Goal: Information Seeking & Learning: Learn about a topic

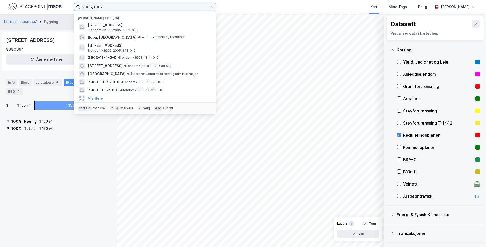
drag, startPoint x: 98, startPoint y: 9, endPoint x: 69, endPoint y: 9, distance: 28.4
click at [69, 9] on div "2005/1002 Nylige søk (76) [STREET_ADDRESS] Eiendom • 3909-2005-1002-0-0 Bupa, […" at bounding box center [243, 7] width 486 height 14
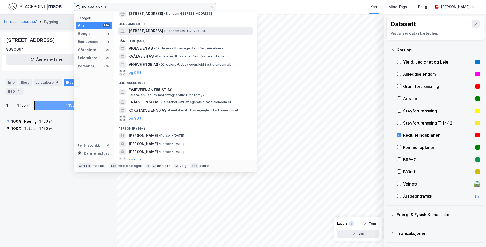
scroll to position [15, 0]
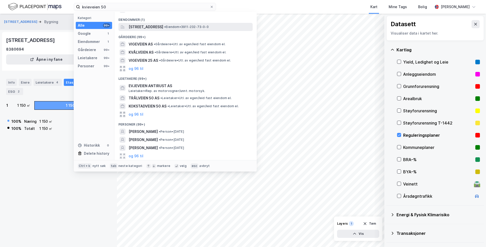
click at [224, 29] on div "[STREET_ADDRESS] • Eiendom • 3911-232-73-0-0" at bounding box center [190, 27] width 123 height 6
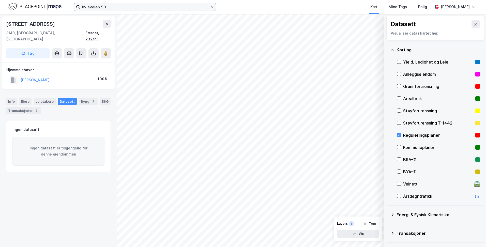
click at [113, 7] on input "kvieveien 50" at bounding box center [145, 7] width 130 height 8
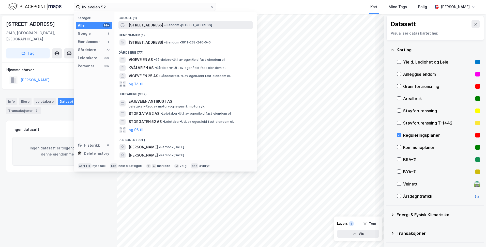
click at [173, 25] on span "• Eiendom • [STREET_ADDRESS]" at bounding box center [188, 25] width 48 height 4
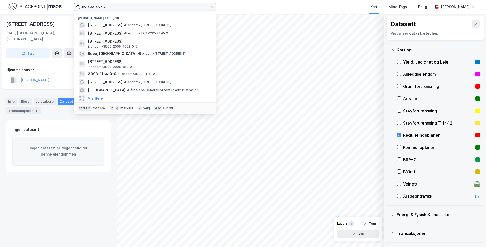
click at [118, 4] on input "kvieveien 52" at bounding box center [145, 7] width 130 height 8
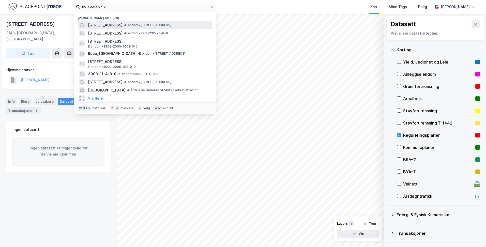
click at [123, 24] on span "• Eiendom • [STREET_ADDRESS]" at bounding box center [147, 25] width 48 height 4
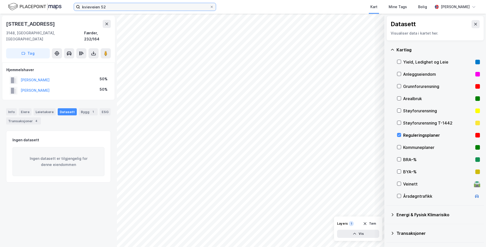
click at [168, 4] on input "kvieveien 52" at bounding box center [145, 7] width 130 height 8
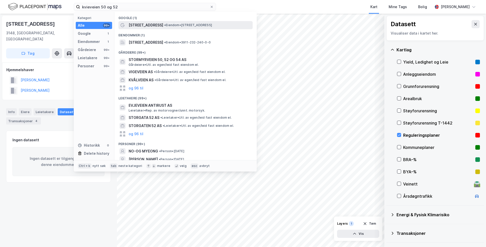
click at [179, 28] on div "[STREET_ADDRESS] • Eiendom • [STREET_ADDRESS]" at bounding box center [185, 25] width 134 height 8
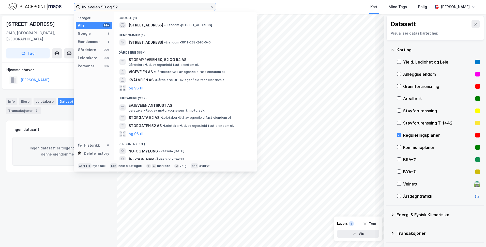
click at [122, 7] on input "kvieveien 50 og 52" at bounding box center [145, 7] width 130 height 8
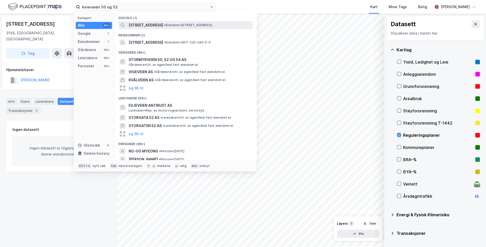
click at [152, 27] on div "[STREET_ADDRESS] • Eiendom • [STREET_ADDRESS]" at bounding box center [190, 25] width 123 height 6
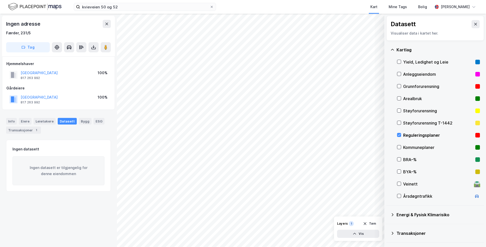
click at [407, 146] on div "Kommuneplaner" at bounding box center [438, 147] width 70 height 6
click at [398, 135] on icon at bounding box center [398, 135] width 3 height 2
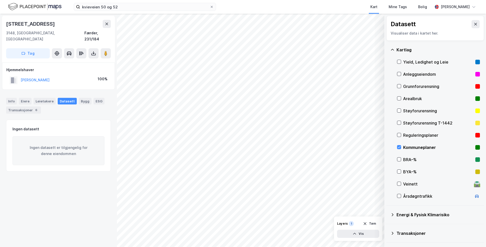
click at [129, 12] on div "kvieveien 50 og 52 Kart Mine Tags Bolig [PERSON_NAME]" at bounding box center [243, 7] width 486 height 14
click at [138, 8] on input "kvieveien 50 og 52" at bounding box center [145, 7] width 130 height 8
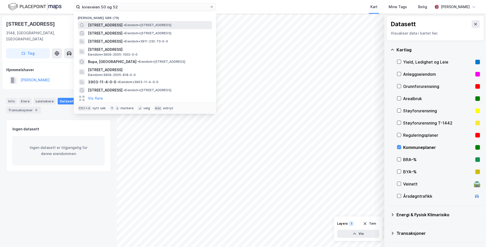
click at [131, 23] on span "• Eiendom • [STREET_ADDRESS]" at bounding box center [147, 25] width 48 height 4
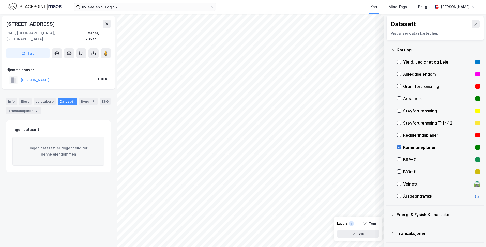
click at [400, 147] on icon at bounding box center [399, 147] width 4 height 4
click at [399, 135] on icon at bounding box center [399, 135] width 4 height 4
click at [399, 149] on icon at bounding box center [399, 147] width 4 height 4
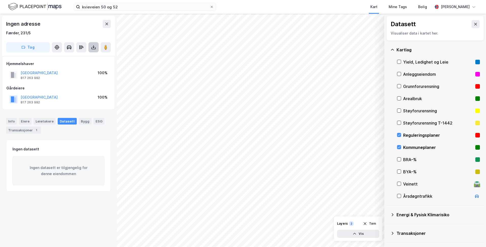
click at [94, 49] on icon at bounding box center [93, 48] width 4 height 2
click at [366, 236] on button "Vis" at bounding box center [358, 234] width 42 height 8
click at [332, 210] on div "Reguleringsplaner" at bounding box center [334, 212] width 29 height 4
click at [355, 209] on icon at bounding box center [356, 210] width 4 height 2
click at [327, 211] on div "Reguleringsplaner" at bounding box center [334, 212] width 29 height 4
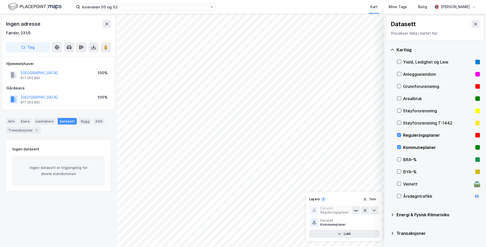
click at [354, 212] on icon at bounding box center [356, 210] width 4 height 4
click at [337, 222] on div "Kommuneplaner" at bounding box center [333, 224] width 26 height 4
click at [331, 222] on div "Kommuneplaner" at bounding box center [333, 224] width 26 height 4
drag, startPoint x: 331, startPoint y: 222, endPoint x: 325, endPoint y: 212, distance: 11.7
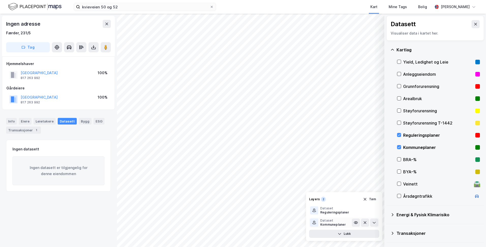
click at [325, 212] on div "Reguleringsplaner" at bounding box center [334, 212] width 29 height 4
drag, startPoint x: 325, startPoint y: 212, endPoint x: 315, endPoint y: 211, distance: 10.5
click at [315, 211] on icon at bounding box center [314, 210] width 4 height 4
click at [316, 224] on div at bounding box center [314, 222] width 8 height 8
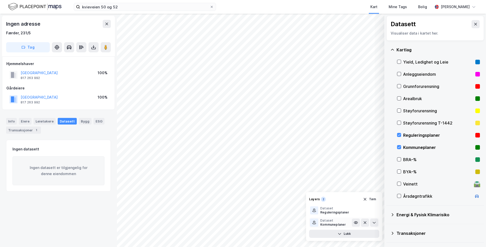
click at [325, 224] on div "Kommuneplaner" at bounding box center [333, 224] width 26 height 4
click at [328, 213] on div "Reguleringsplaner" at bounding box center [334, 212] width 29 height 4
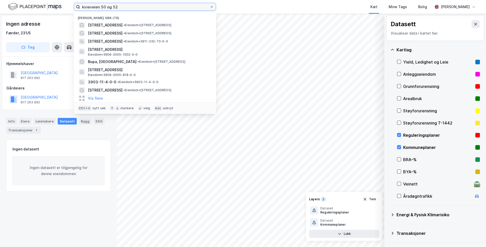
drag, startPoint x: 122, startPoint y: 7, endPoint x: 108, endPoint y: 5, distance: 14.7
click at [108, 5] on input "kvieveien 50 og 52" at bounding box center [145, 7] width 130 height 8
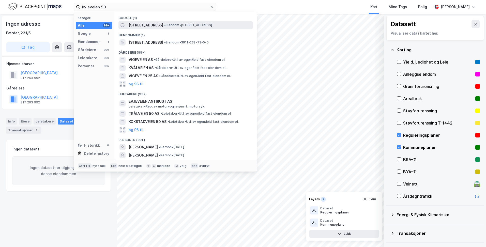
click at [133, 24] on span "[STREET_ADDRESS]" at bounding box center [146, 25] width 35 height 6
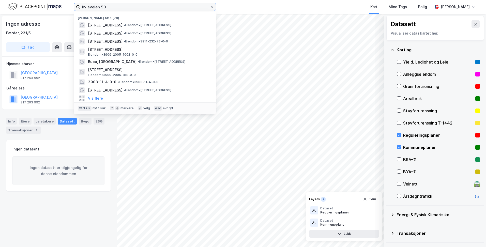
drag, startPoint x: 107, startPoint y: 7, endPoint x: -1, endPoint y: -11, distance: 109.4
click at [0, 0] on html "kvieveien 50 Nylige søk (79) Kvieveien 50 • Eiendom • [STREET_ADDRESS] • Eiendo…" at bounding box center [243, 123] width 486 height 247
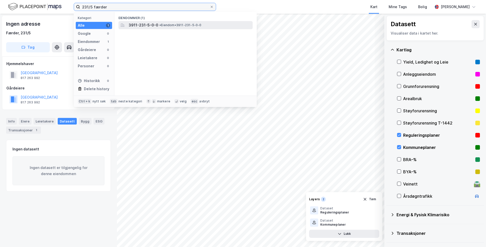
type input "231/5 færder"
click at [153, 23] on span "3911-231-5-0-0" at bounding box center [144, 25] width 30 height 6
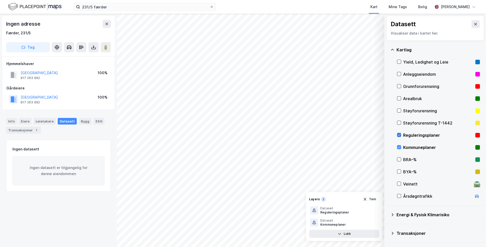
click at [399, 136] on icon at bounding box center [399, 135] width 4 height 4
